Goal: Task Accomplishment & Management: Manage account settings

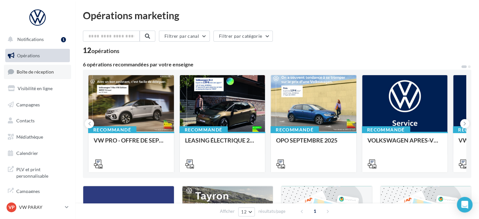
click at [42, 71] on span "Boîte de réception" at bounding box center [35, 72] width 37 height 6
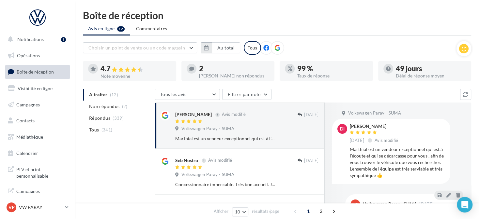
click at [205, 49] on icon "button" at bounding box center [206, 47] width 5 height 5
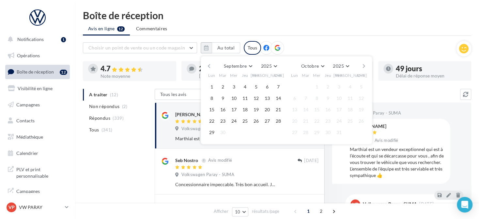
click at [209, 65] on button "button" at bounding box center [209, 66] width 6 height 9
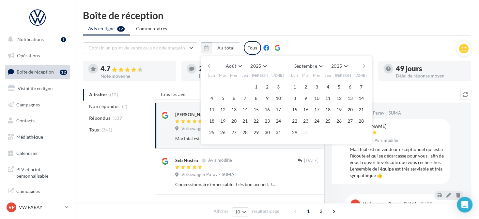
click at [209, 65] on button "button" at bounding box center [209, 66] width 6 height 9
click at [223, 84] on button "1" at bounding box center [223, 87] width 10 height 10
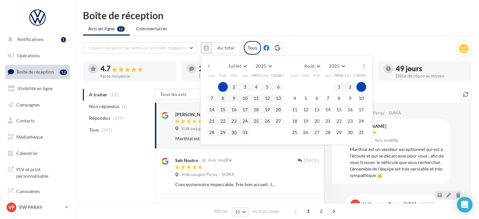
click at [365, 64] on button "button" at bounding box center [364, 66] width 6 height 9
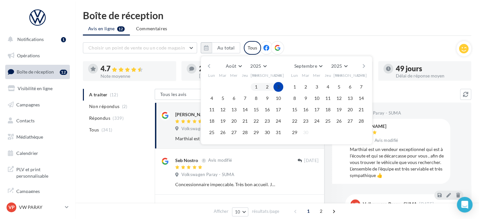
click at [365, 64] on button "button" at bounding box center [364, 66] width 6 height 9
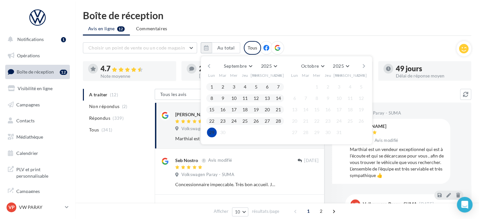
click at [215, 131] on button "29" at bounding box center [212, 133] width 10 height 10
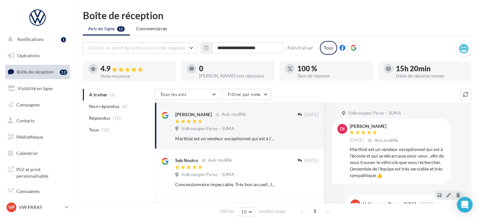
click at [350, 49] on icon at bounding box center [353, 48] width 6 height 6
click at [43, 206] on p "VW PARAY" at bounding box center [40, 207] width 43 height 7
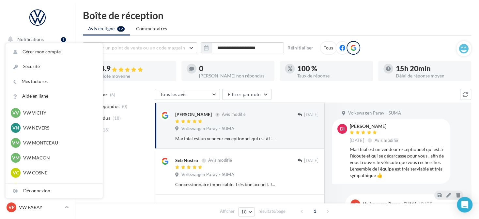
scroll to position [228, 0]
click at [57, 143] on p "VW MONTCEAU" at bounding box center [59, 143] width 72 height 7
